Goal: Check status: Check status

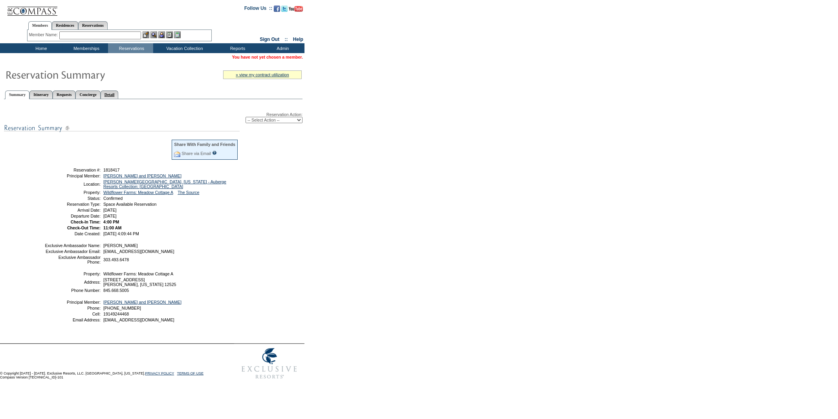
click at [119, 92] on link "Detail" at bounding box center [110, 94] width 18 height 8
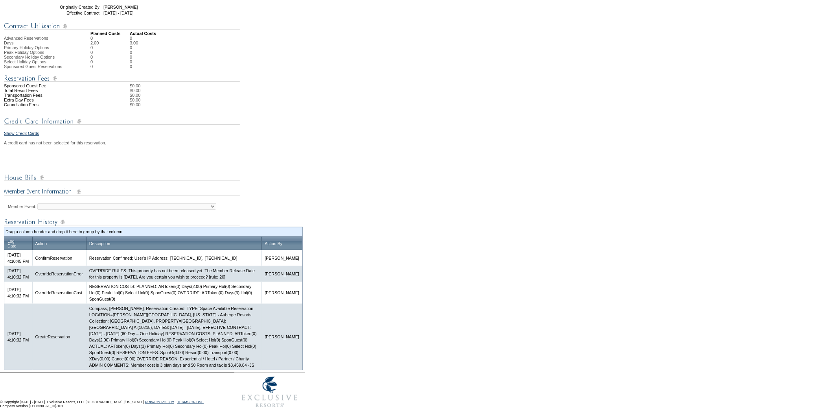
scroll to position [243, 0]
drag, startPoint x: 99, startPoint y: 366, endPoint x: 119, endPoint y: 368, distance: 20.2
click at [119, 368] on td "Compass; Justin Szymik; Reservation Created: TYPE=Space Available Reservation L…" at bounding box center [173, 336] width 175 height 66
copy td "$3,459.84"
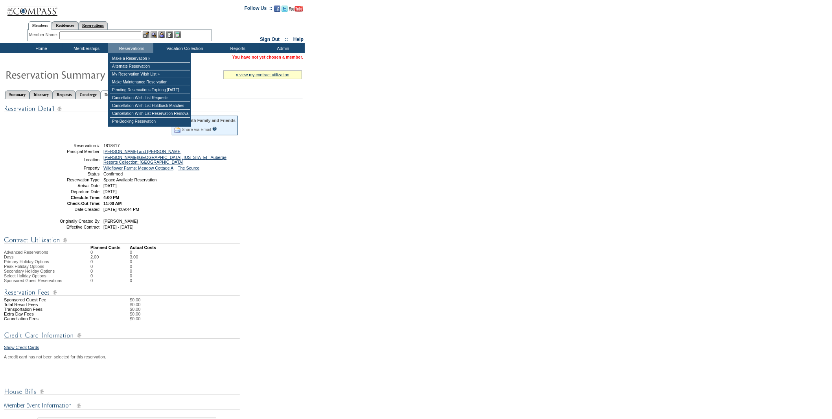
click at [95, 24] on link "Reservations" at bounding box center [92, 25] width 29 height 8
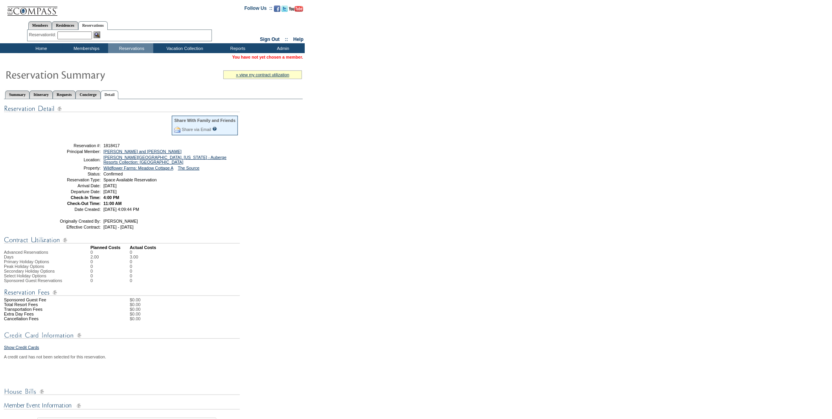
click at [81, 33] on input "text" at bounding box center [74, 35] width 35 height 8
paste input "1819098"
type input "1819098"
click at [98, 34] on img at bounding box center [97, 34] width 7 height 7
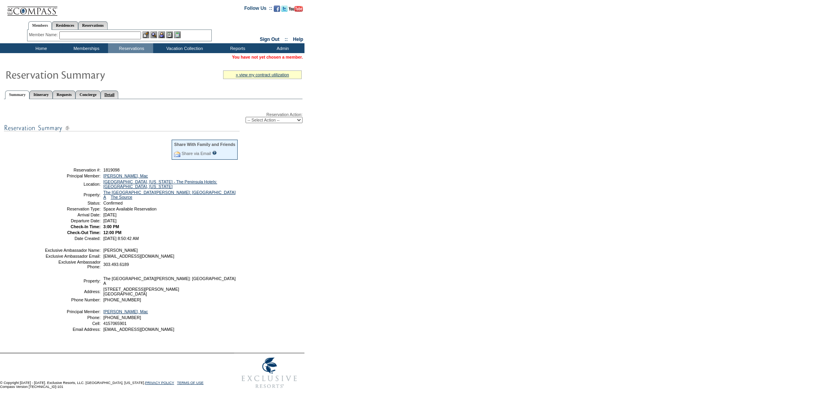
click at [119, 93] on link "Detail" at bounding box center [110, 94] width 18 height 8
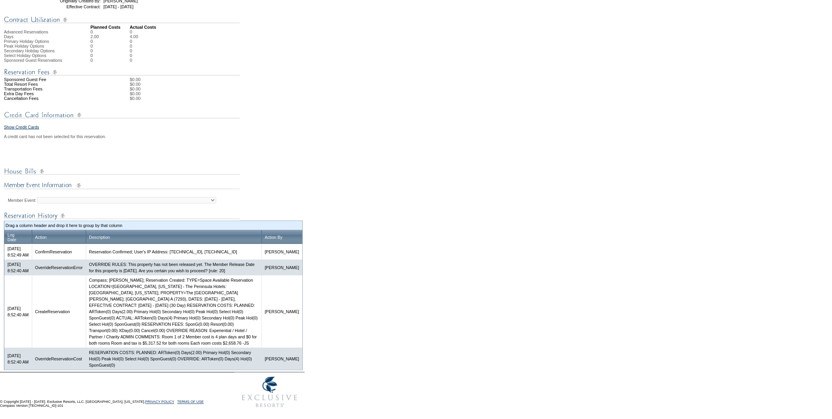
scroll to position [243, 0]
drag, startPoint x: 121, startPoint y: 344, endPoint x: 142, endPoint y: 344, distance: 20.8
click at [142, 344] on td "Compass; Justin Szymik; Reservation Created: TYPE=Space Available Reservation L…" at bounding box center [174, 311] width 176 height 72
copy td "$5,317.52"
drag, startPoint x: 213, startPoint y: 343, endPoint x: 234, endPoint y: 344, distance: 20.5
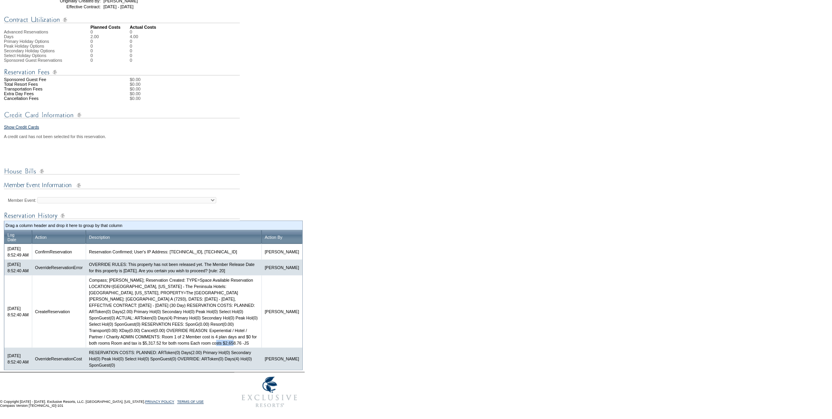
click at [234, 344] on td "Compass; Justin Szymik; Reservation Created: TYPE=Space Available Reservation L…" at bounding box center [174, 311] width 176 height 72
copy td "$2,658.76"
click at [195, 335] on td "Compass; Justin Szymik; Reservation Created: TYPE=Space Available Reservation L…" at bounding box center [174, 311] width 176 height 72
drag, startPoint x: 127, startPoint y: 336, endPoint x: 243, endPoint y: 347, distance: 116.1
click at [243, 347] on td "Compass; Justin Szymik; Reservation Created: TYPE=Space Available Reservation L…" at bounding box center [174, 311] width 176 height 72
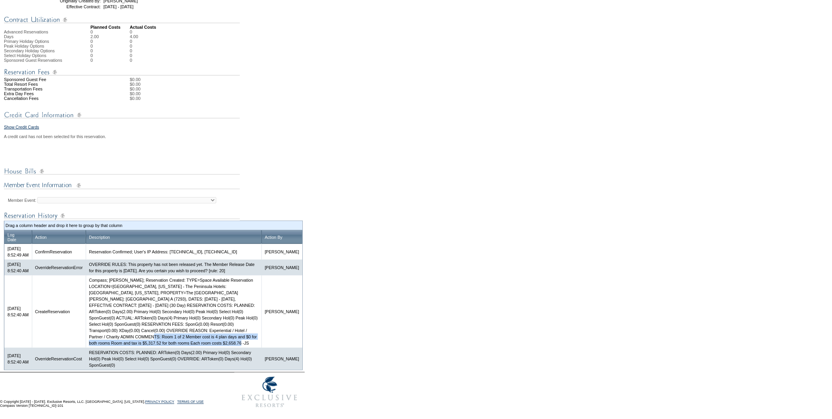
copy td "Room 1 of 2 Member cost is 4 plan days and $0 for both rooms Room and tax is $5…"
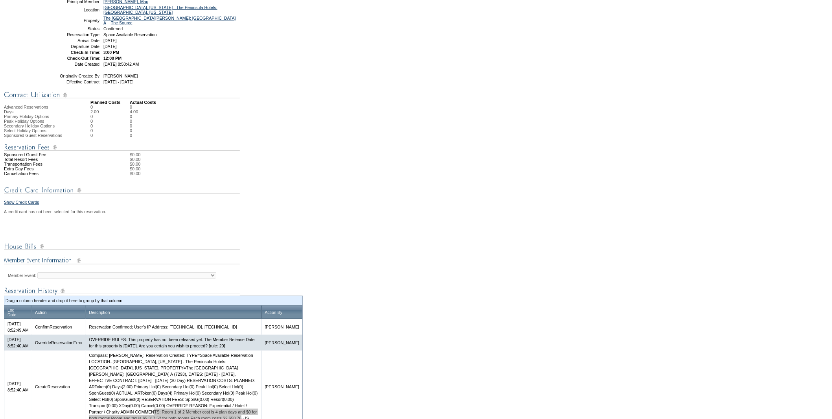
scroll to position [0, 0]
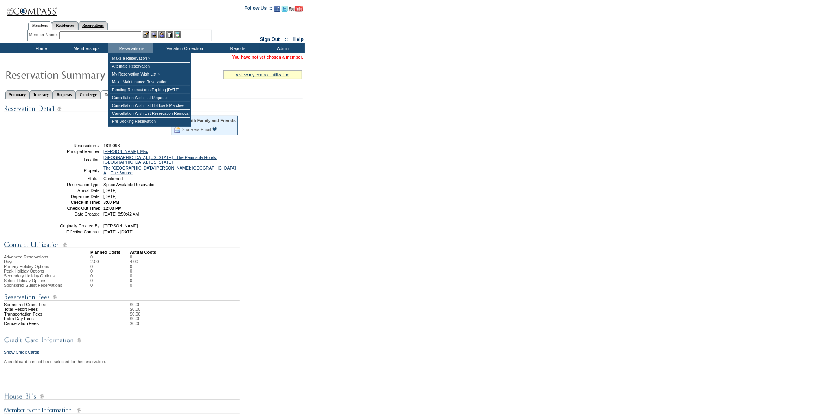
click at [98, 25] on link "Reservations" at bounding box center [92, 25] width 29 height 8
click at [78, 32] on input "text" at bounding box center [74, 35] width 35 height 8
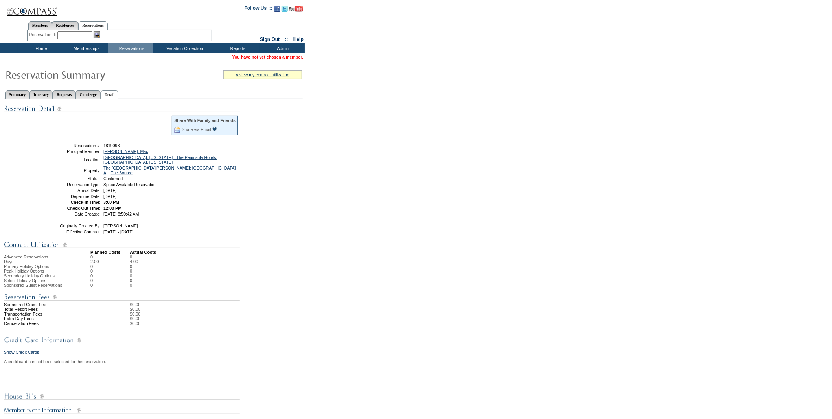
paste input "1819099"
type input "1819099"
click at [99, 34] on img at bounding box center [97, 34] width 7 height 7
